Goal: Communication & Community: Answer question/provide support

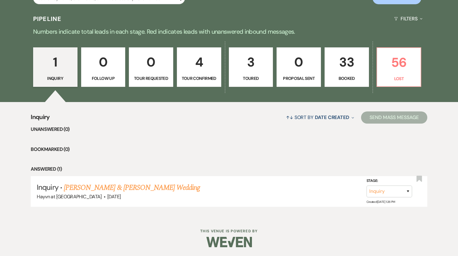
scroll to position [316, 0]
click at [411, 74] on link "56 Lost" at bounding box center [398, 66] width 45 height 39
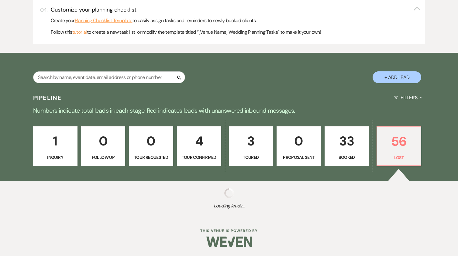
select select "8"
select select "6"
select select "8"
select select "6"
select select "8"
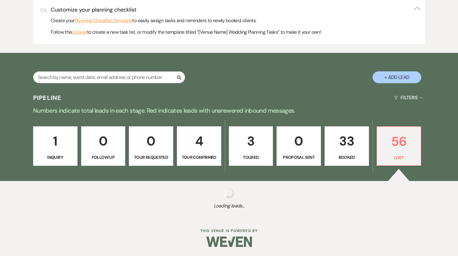
select select "6"
select select "8"
select select "5"
select select "8"
select select "5"
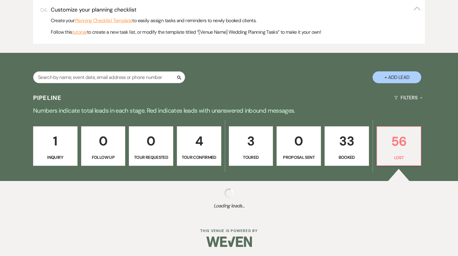
select select "8"
select select "5"
select select "8"
select select "5"
select select "8"
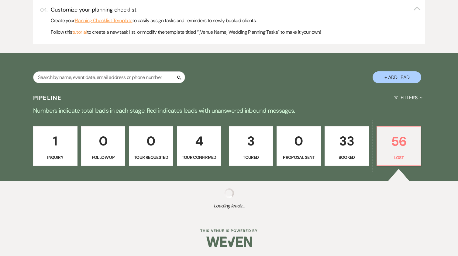
select select "5"
select select "8"
select select "6"
select select "8"
select select "6"
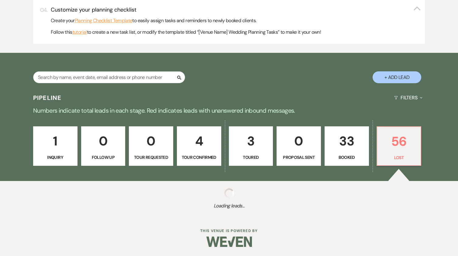
select select "8"
select select "5"
select select "8"
select select "6"
select select "8"
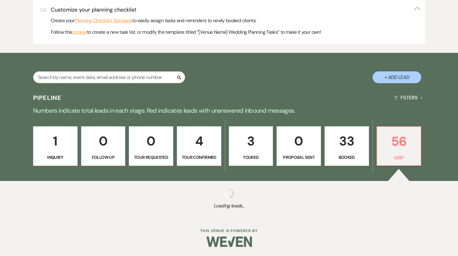
select select "6"
select select "8"
select select "5"
select select "8"
select select "5"
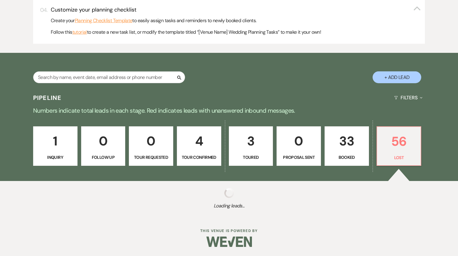
select select "8"
select select "5"
select select "8"
select select "5"
select select "8"
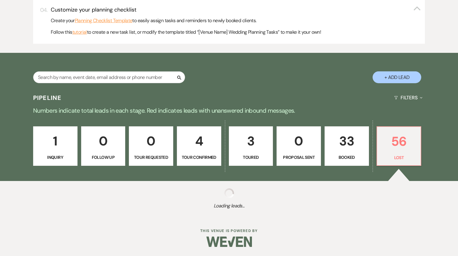
select select "8"
select select "5"
select select "8"
select select "6"
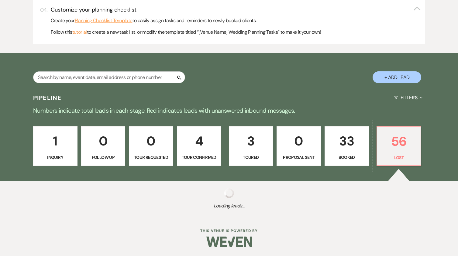
select select "8"
select select "5"
select select "8"
select select "5"
select select "8"
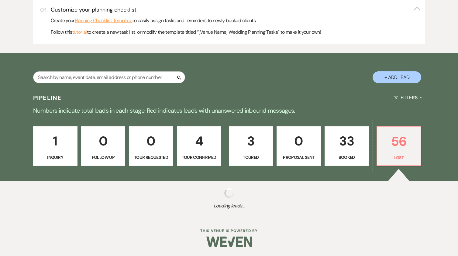
select select "1"
select select "8"
select select "5"
select select "8"
select select "5"
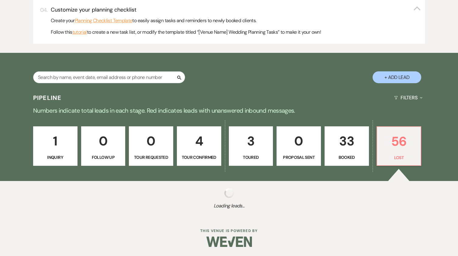
select select "8"
select select "5"
select select "8"
select select "5"
select select "8"
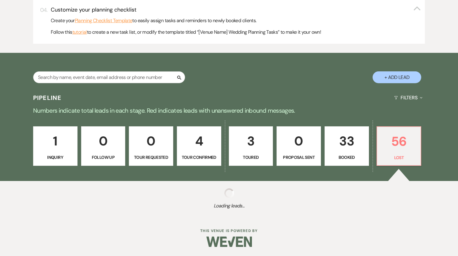
select select "10"
select select "8"
select select "5"
select select "8"
select select "5"
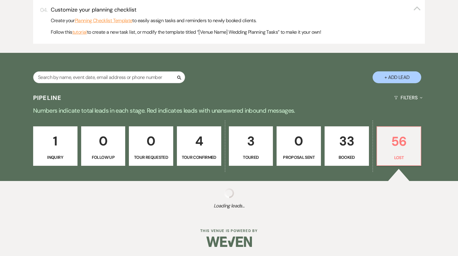
select select "8"
select select "5"
select select "8"
select select "5"
select select "8"
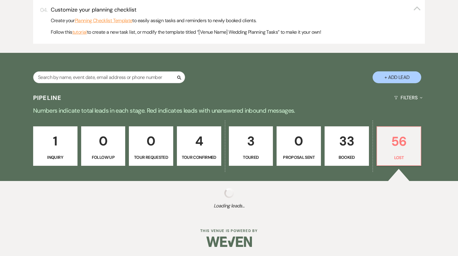
select select "11"
select select "8"
select select "1"
select select "8"
select select "6"
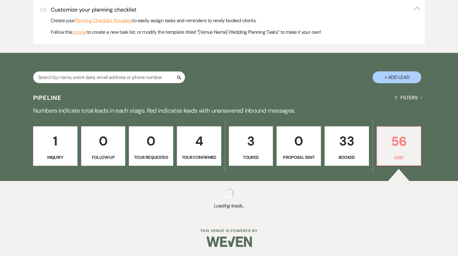
select select "8"
select select "6"
select select "8"
select select "5"
select select "8"
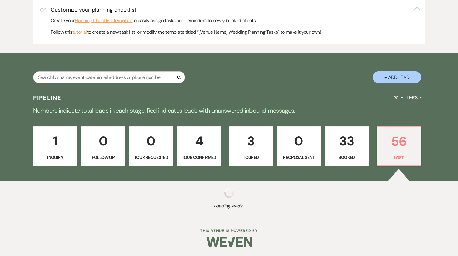
select select "6"
select select "8"
select select "6"
select select "8"
select select "11"
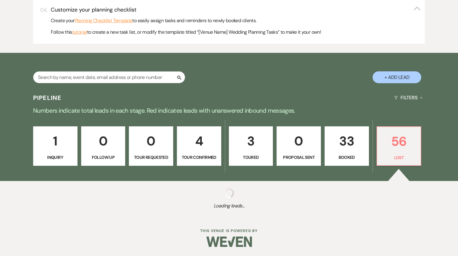
select select "8"
select select "6"
select select "8"
select select "5"
select select "8"
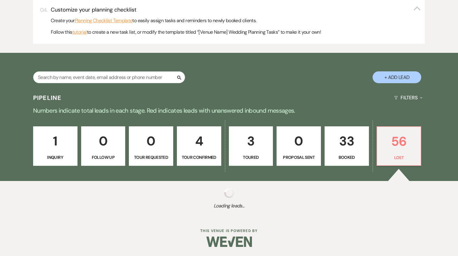
select select "6"
select select "8"
select select "5"
select select "8"
select select "6"
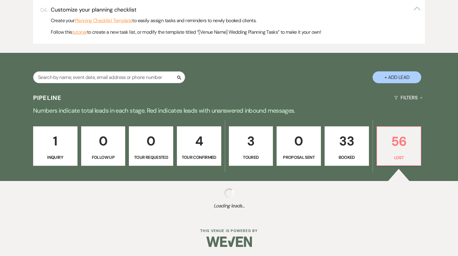
select select "8"
select select "5"
select select "8"
select select "6"
select select "8"
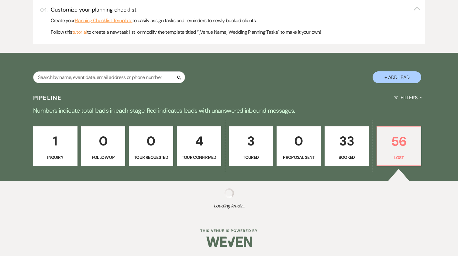
select select "6"
select select "8"
select select "10"
select select "8"
select select "5"
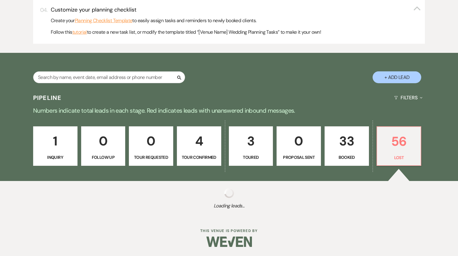
select select "8"
select select "5"
select select "8"
select select "6"
select select "8"
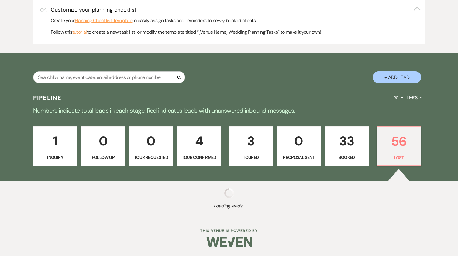
select select "1"
select select "8"
select select "6"
select select "8"
select select "6"
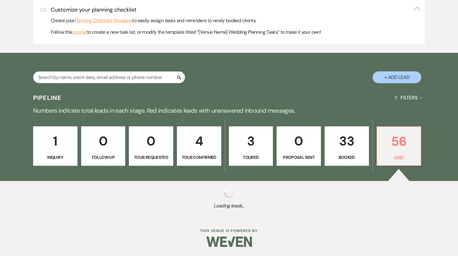
select select "8"
select select "11"
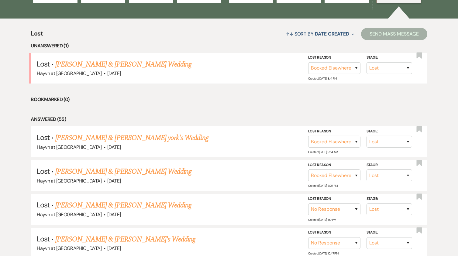
scroll to position [407, 0]
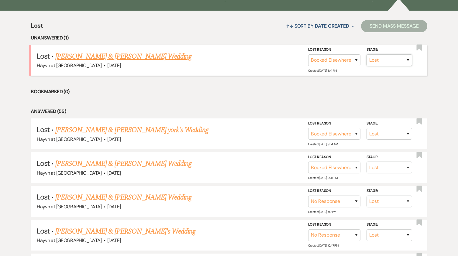
click at [401, 64] on select "Inquiry Follow Up Tour Requested Tour Confirmed Toured Proposal Sent Booked Lost" at bounding box center [389, 60] width 46 height 12
select select "2"
click at [366, 54] on select "Inquiry Follow Up Tour Requested Tour Confirmed Toured Proposal Sent Booked Lost" at bounding box center [389, 60] width 46 height 12
click at [398, 63] on button "Save" at bounding box center [399, 60] width 30 height 12
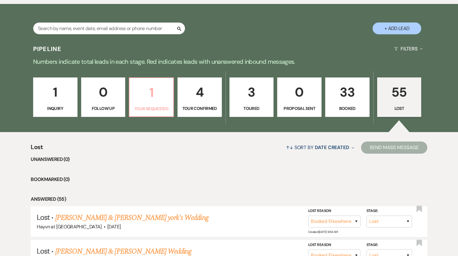
click at [146, 106] on p "Tour Requested" at bounding box center [151, 108] width 36 height 7
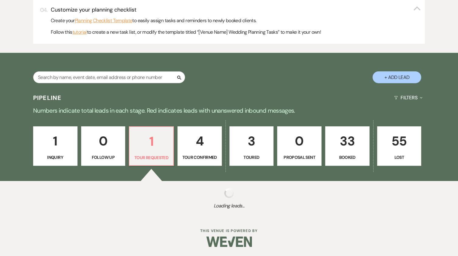
select select "2"
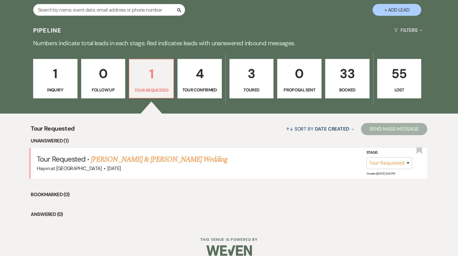
scroll to position [313, 0]
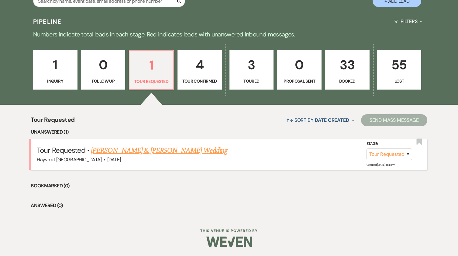
click at [127, 150] on link "[PERSON_NAME] & [PERSON_NAME] Wedding" at bounding box center [159, 150] width 136 height 11
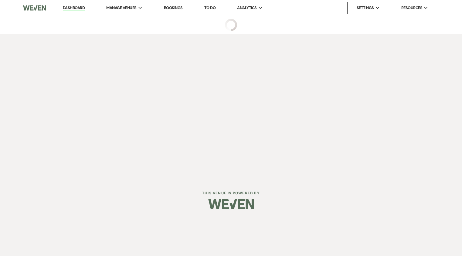
select select "2"
select select "5"
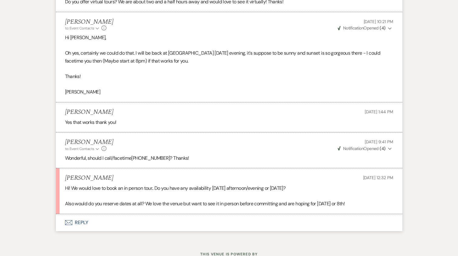
scroll to position [607, 0]
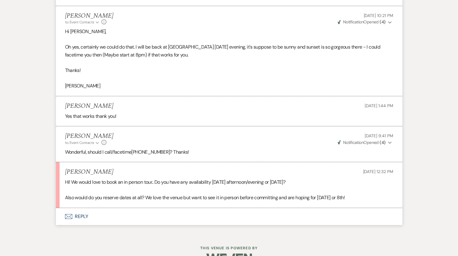
click at [85, 215] on button "Envelope Reply" at bounding box center [229, 216] width 346 height 17
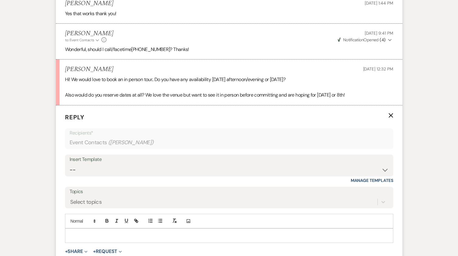
scroll to position [740, 0]
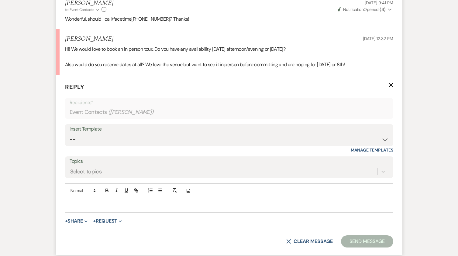
click at [96, 209] on div at bounding box center [228, 205] width 327 height 14
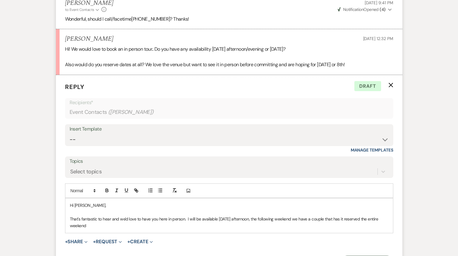
click at [363, 218] on p "That's fantastic to hear and we'd love to have you here in person. I will be av…" at bounding box center [229, 223] width 318 height 14
click at [116, 225] on p "That's fantastic to hear and we'd love to have you here in person. I will be av…" at bounding box center [229, 223] width 318 height 14
click at [126, 225] on p "That's fantastic to hear and we'd love to have you here in person. I will be av…" at bounding box center [229, 223] width 318 height 14
click at [126, 224] on p "That's fantastic to hear and we'd love to have you here in person. I will be av…" at bounding box center [229, 223] width 318 height 14
click at [178, 225] on p "That's fantastic to hear and we'd love to have you here in person. I will be av…" at bounding box center [229, 223] width 318 height 14
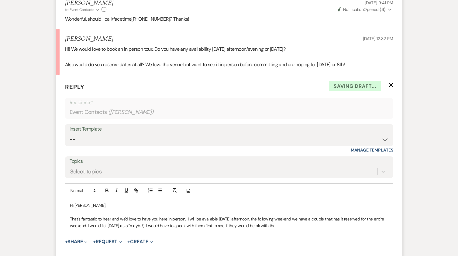
click at [230, 225] on p "That's fantastic to hear and we'd love to have you here in person. I will be av…" at bounding box center [229, 223] width 318 height 14
click at [254, 219] on p "That's fantastic to hear and we'd love to have you here in person. I will be av…" at bounding box center [229, 223] width 318 height 14
click at [80, 226] on p "That's fantastic to hear and we'd love to have you here in person. I will be av…" at bounding box center [229, 223] width 318 height 14
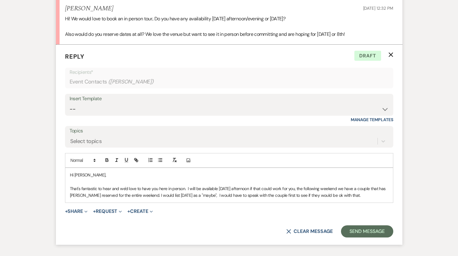
click at [300, 189] on p "That's fantastic to hear and we'd love to have you here in person. I will be av…" at bounding box center [229, 192] width 318 height 14
click at [371, 197] on p "That's fantastic to hear and we'd love to have you here in person. I will be av…" at bounding box center [229, 192] width 318 height 14
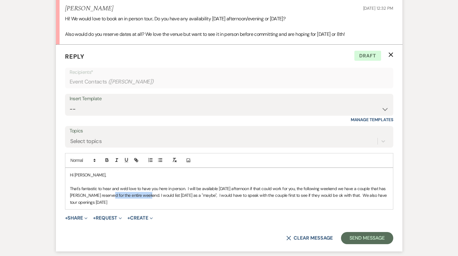
drag, startPoint x: 146, startPoint y: 195, endPoint x: 107, endPoint y: 196, distance: 39.2
click at [107, 196] on p "That's fantastic to hear and we'd love to have you here in person. I will be av…" at bounding box center [229, 195] width 318 height 20
click at [359, 196] on p "That's fantastic to hear and we'd love to have you here in person. I will be av…" at bounding box center [229, 195] width 318 height 20
click at [185, 205] on p "That's fantastic to hear and we'd love to have you here in person. I will be av…" at bounding box center [229, 195] width 318 height 20
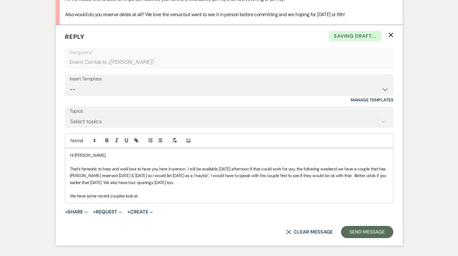
scroll to position [835, 0]
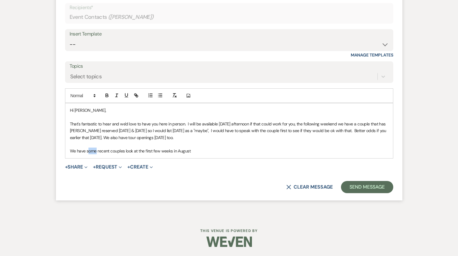
drag, startPoint x: 97, startPoint y: 149, endPoint x: 87, endPoint y: 151, distance: 9.2
click at [87, 151] on p "We have some recent couples look at the first few weeks in August" at bounding box center [229, 151] width 318 height 7
click at [189, 152] on p "We have recent couples look at the first few weeks in August" at bounding box center [229, 151] width 318 height 7
click at [226, 152] on p "We have recent couples look at the first few weeks in August, unfortunately we …" at bounding box center [229, 151] width 318 height 7
click at [354, 152] on p "We have recent couples look at the first few weeks in August, unfortunately we …" at bounding box center [229, 151] width 318 height 7
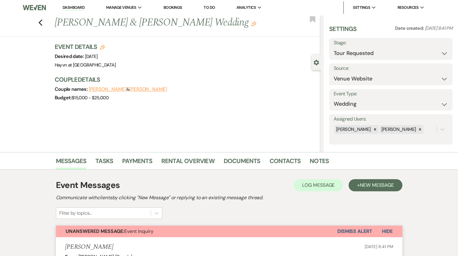
scroll to position [0, 0]
drag, startPoint x: 171, startPoint y: 25, endPoint x: 121, endPoint y: 23, distance: 50.4
click at [121, 23] on h1 "[PERSON_NAME] & [PERSON_NAME] Wedding Edit" at bounding box center [160, 23] width 210 height 15
copy h1 "[PERSON_NAME]"
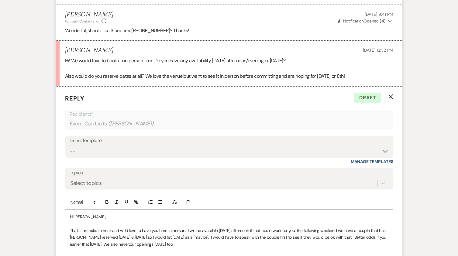
scroll to position [835, 0]
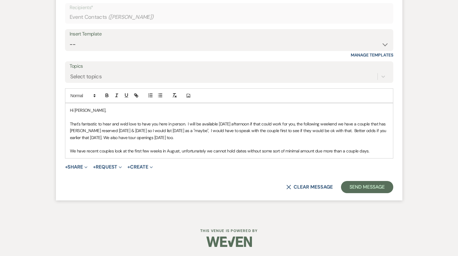
click at [69, 150] on div "Hi [PERSON_NAME], That's fantastic to hear and we'd love to have you here in pe…" at bounding box center [228, 130] width 327 height 55
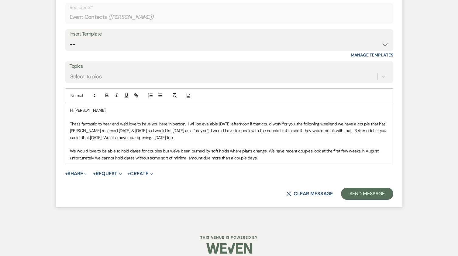
click at [264, 152] on p "We would love to be able to hold dates for couples but we've been burned by sof…" at bounding box center [229, 155] width 318 height 14
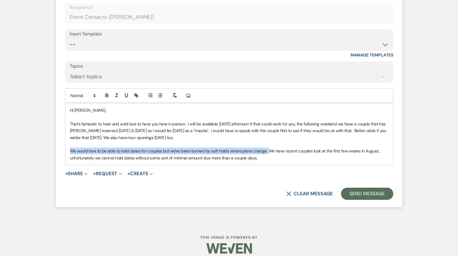
drag, startPoint x: 266, startPoint y: 151, endPoint x: 58, endPoint y: 150, distance: 208.6
click at [58, 150] on form "Reply X Draft saved! Recipients* Event Contacts ( [PERSON_NAME] ) Insert Templa…" at bounding box center [229, 93] width 346 height 227
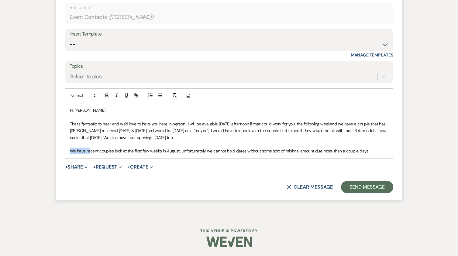
drag, startPoint x: 89, startPoint y: 151, endPoint x: 69, endPoint y: 153, distance: 20.1
click at [69, 153] on div "Hi [PERSON_NAME], That's fantastic to hear and we'd love to have you here in pe…" at bounding box center [228, 130] width 327 height 55
click at [98, 152] on p "Recent couples look at the first few weeks in August, unfortunately we cannot h…" at bounding box center [229, 151] width 318 height 7
click at [115, 151] on p "Recent couples have look at the first few weeks in August, unfortunately we can…" at bounding box center [229, 151] width 318 height 7
click at [158, 146] on p at bounding box center [229, 144] width 318 height 7
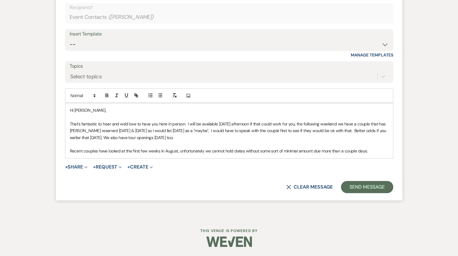
click at [178, 152] on p "Recent couples have looked at the first few weeks in August, unfortunately we c…" at bounding box center [229, 151] width 318 height 7
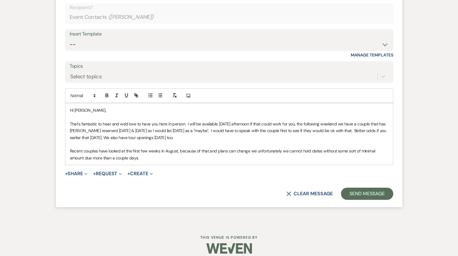
drag, startPoint x: 124, startPoint y: 157, endPoint x: 388, endPoint y: 151, distance: 264.5
click at [388, 151] on p "Recent couples have looked at the first few weeks in August, because of that an…" at bounding box center [229, 155] width 318 height 14
click at [88, 156] on p "Recent couples have looked at the first few weeks in August, because of that an…" at bounding box center [229, 155] width 318 height 14
click at [216, 151] on p "Recent couples have looked at the first few weeks in August, because of that an…" at bounding box center [229, 155] width 318 height 14
click at [266, 152] on p "Recent couples have looked at the first few weeks in August, because of that an…" at bounding box center [229, 155] width 318 height 14
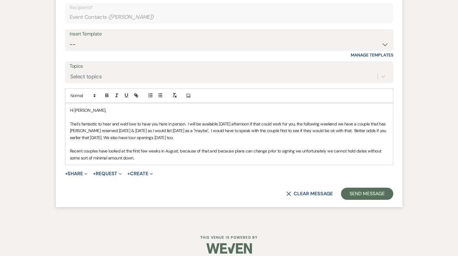
click at [149, 160] on p "Recent couples have looked at the first few weeks in August, because of that an…" at bounding box center [229, 155] width 318 height 14
click at [136, 157] on p "Recent couples have looked at the first few weeks in August, because of that an…" at bounding box center [229, 155] width 318 height 14
click at [179, 152] on p "Recent couples have looked at the first few weeks in August, because of that an…" at bounding box center [229, 155] width 318 height 14
click at [259, 156] on p "Recent couples have looked at the first few weeks in August - Partly because of…" at bounding box center [229, 155] width 318 height 14
click at [175, 149] on p "Recent couples have looked at the first few weeks in August - Partly because of…" at bounding box center [229, 155] width 318 height 14
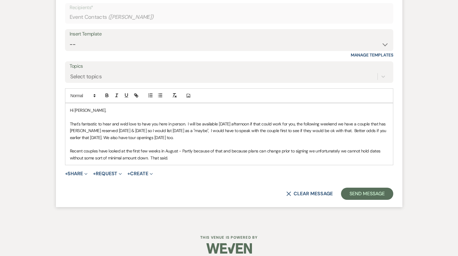
click at [176, 150] on p "Recent couples have looked at the first few weeks in August - Partly because of…" at bounding box center [229, 155] width 318 height 14
click at [223, 162] on div "Hi [PERSON_NAME], That's fantastic to hear and we'd love to have you here in pe…" at bounding box center [228, 134] width 327 height 62
drag, startPoint x: 213, startPoint y: 160, endPoint x: 187, endPoint y: 159, distance: 26.1
click at [187, 159] on p "Recent couples have looked at the first few weeks in August including one last …" at bounding box center [229, 155] width 318 height 14
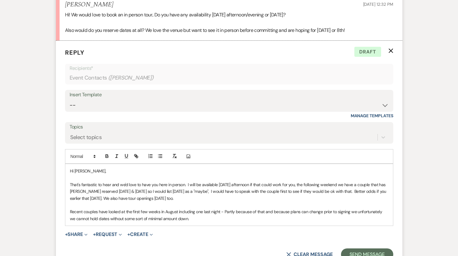
scroll to position [842, 0]
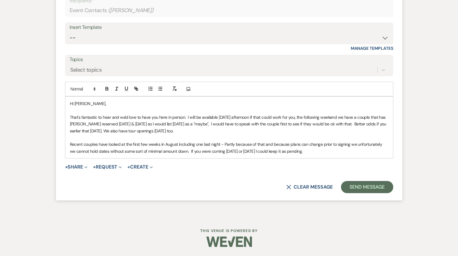
click at [284, 151] on p "Recent couples have looked at the first few weeks in August including one last …" at bounding box center [229, 148] width 318 height 14
click at [184, 151] on p "Recent couples have looked at the first few weeks in August including one last …" at bounding box center [229, 148] width 318 height 14
click at [376, 150] on p "Recent couples have looked at the first few weeks in August including one last …" at bounding box center [229, 148] width 318 height 14
click at [178, 145] on p "Recent couples have looked at the first few weeks in August including one last …" at bounding box center [229, 148] width 318 height 14
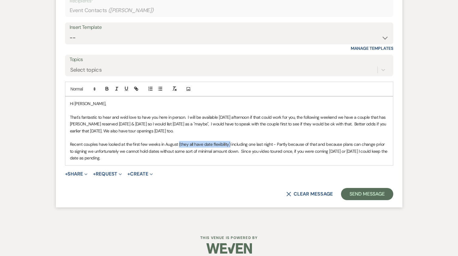
drag, startPoint x: 229, startPoint y: 144, endPoint x: 178, endPoint y: 146, distance: 51.0
click at [178, 146] on p "Recent couples have looked at the first few weeks in August (they all have date…" at bounding box center [229, 151] width 318 height 20
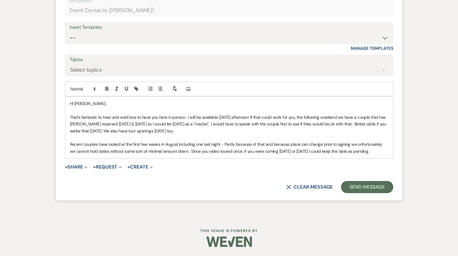
click at [93, 150] on p "Recent couples have looked at the first few weeks in August including one last …" at bounding box center [229, 148] width 318 height 14
click at [104, 152] on p "Recent couples have looked at the first few weeks in August including one last …" at bounding box center [229, 148] width 318 height 14
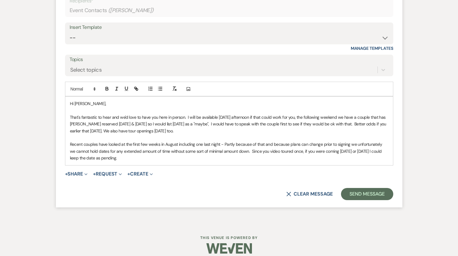
click at [171, 160] on p "Recent couples have looked at the first few weeks in August including one last …" at bounding box center [229, 151] width 318 height 20
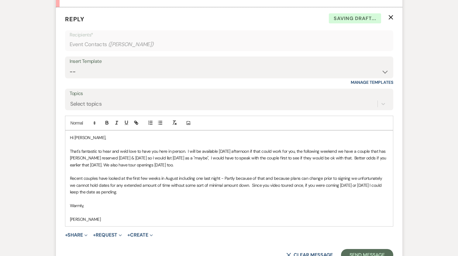
scroll to position [812, 0]
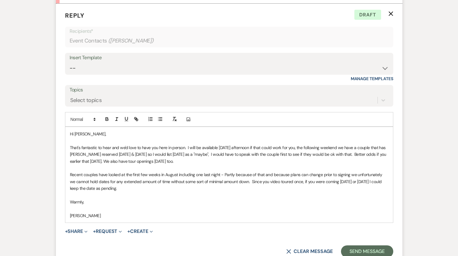
click at [75, 189] on p "Recent couples have looked at the first few weeks in August including one last …" at bounding box center [229, 181] width 318 height 20
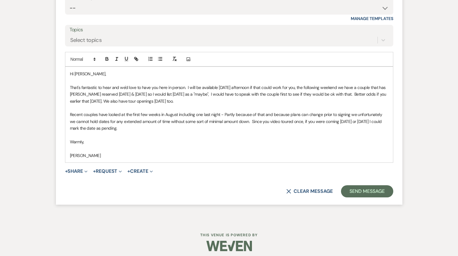
scroll to position [872, 0]
click at [363, 187] on button "Send Message" at bounding box center [367, 191] width 52 height 12
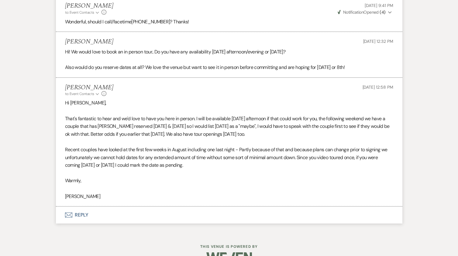
scroll to position [723, 0]
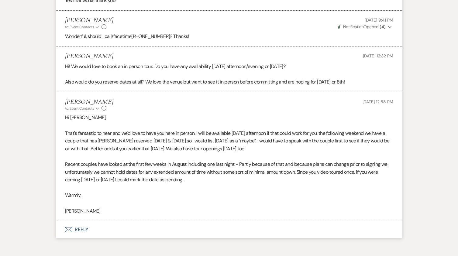
click at [131, 148] on p "That's fantastic to hear and we'd love to have you here in person. I will be av…" at bounding box center [229, 140] width 328 height 23
click at [138, 148] on p "That's fantastic to hear and we'd love to have you here in person. I will be av…" at bounding box center [229, 140] width 328 height 23
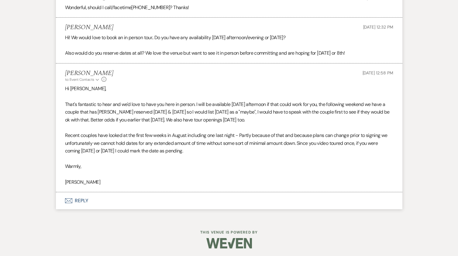
scroll to position [753, 0]
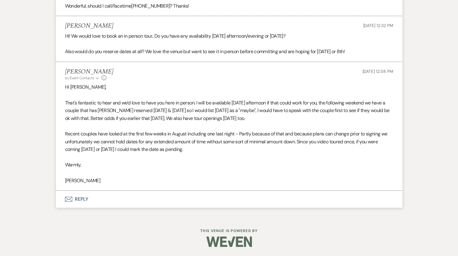
click at [81, 197] on button "Envelope Reply" at bounding box center [229, 199] width 346 height 17
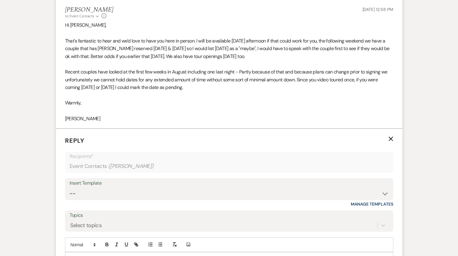
scroll to position [815, 0]
drag, startPoint x: 98, startPoint y: 57, endPoint x: 171, endPoint y: 58, distance: 73.2
click at [171, 58] on p "That's fantastic to hear and we'd love to have you here in person. I will be av…" at bounding box center [229, 48] width 328 height 23
copy p "Better odds if you earlier that [DATE]"
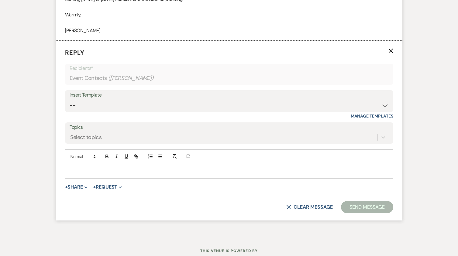
scroll to position [906, 0]
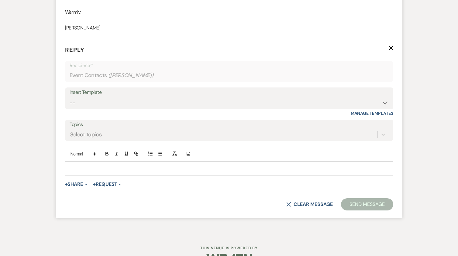
click at [90, 167] on p at bounding box center [229, 168] width 318 height 7
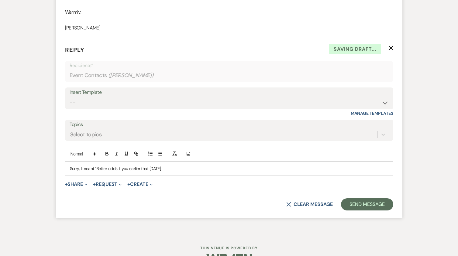
click at [128, 167] on span "Better odds if you earlier that [DATE]" at bounding box center [128, 168] width 65 height 5
click at [175, 169] on p "Sorry, I meant " Better odds if you toured earlier that [DATE]" at bounding box center [229, 168] width 318 height 7
click at [359, 203] on button "Send Message" at bounding box center [367, 204] width 52 height 12
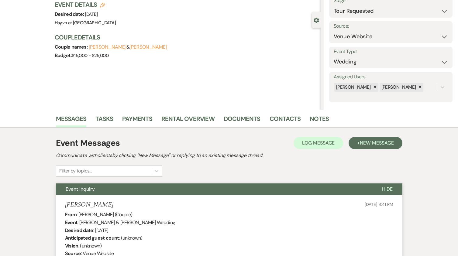
scroll to position [0, 0]
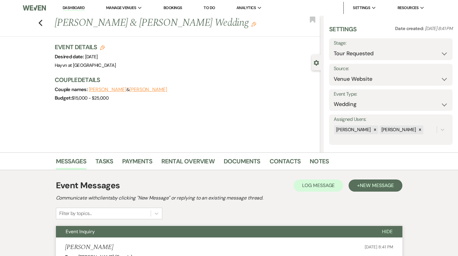
click at [38, 5] on img at bounding box center [34, 8] width 23 height 13
click at [34, 7] on img at bounding box center [34, 8] width 23 height 13
